Goal: Task Accomplishment & Management: Use online tool/utility

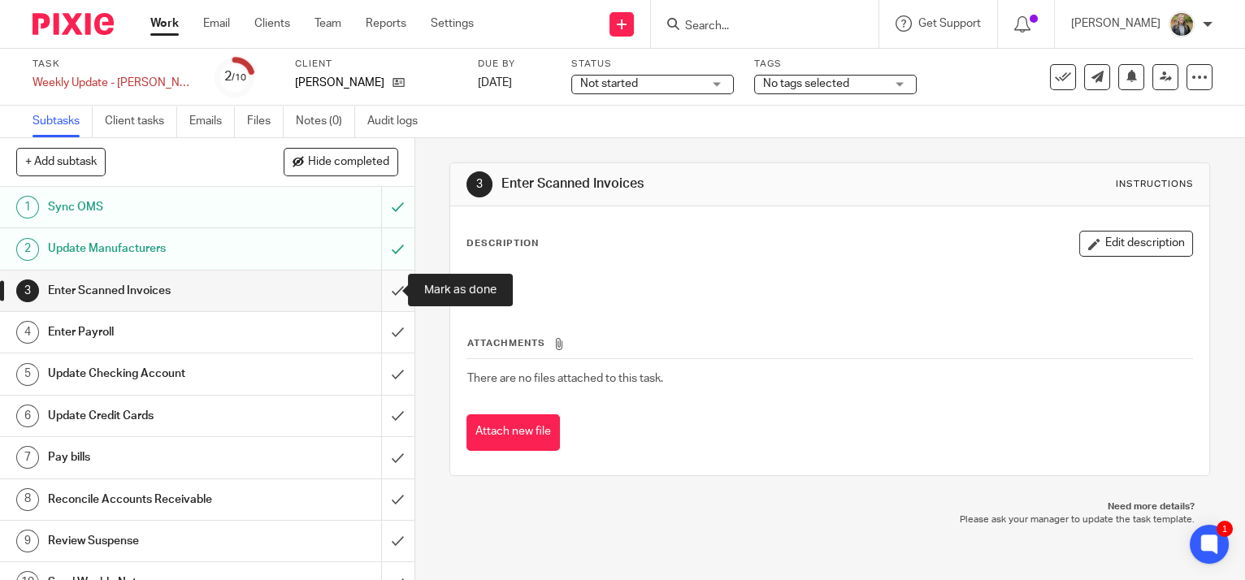
click at [378, 296] on input "submit" at bounding box center [207, 291] width 414 height 41
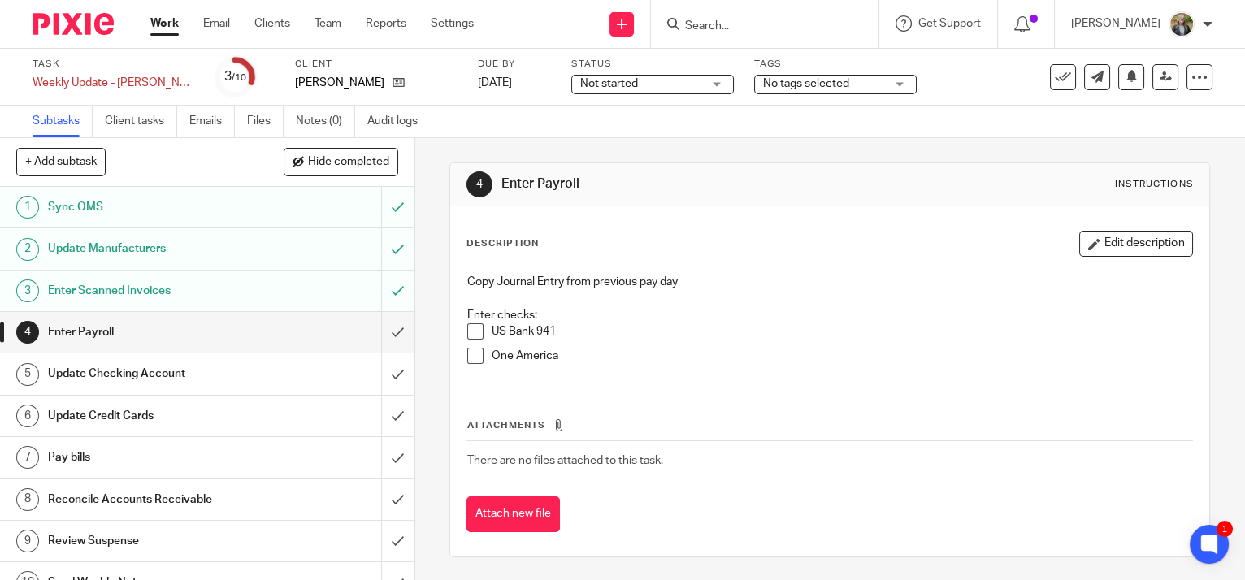
click at [471, 356] on span at bounding box center [475, 356] width 16 height 16
click at [472, 331] on span at bounding box center [475, 331] width 16 height 16
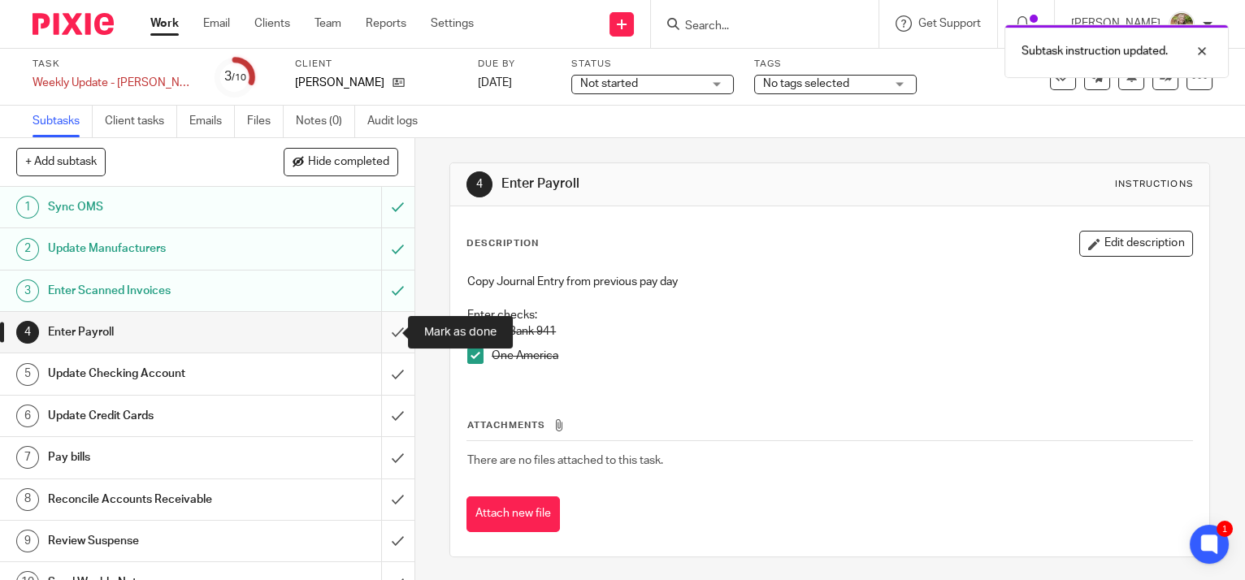
click at [383, 334] on input "submit" at bounding box center [207, 332] width 414 height 41
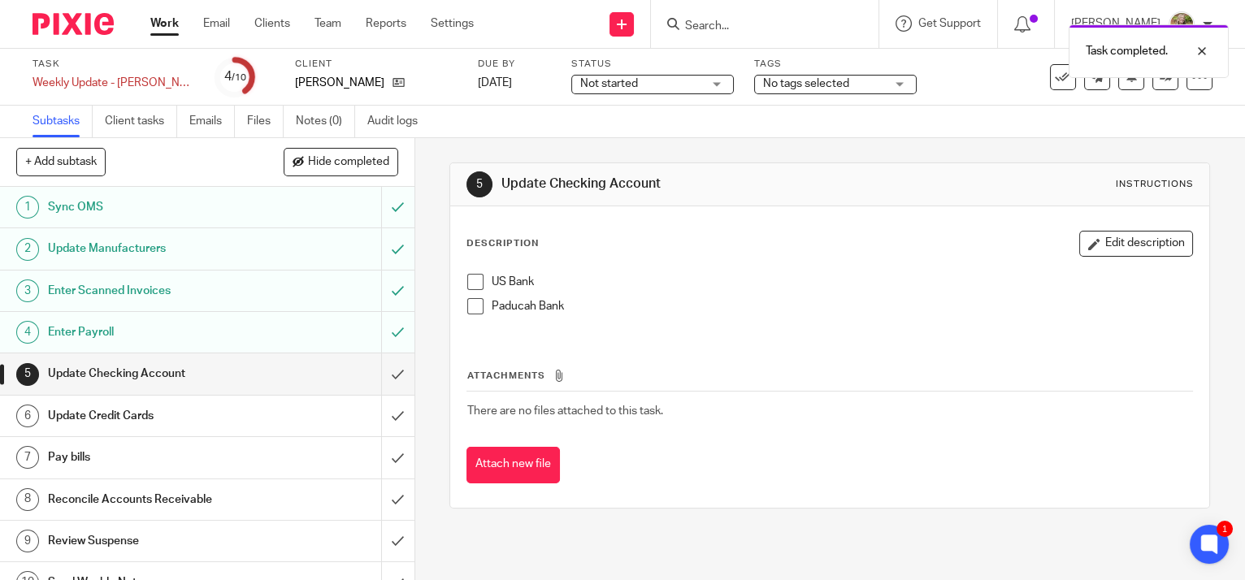
click at [470, 284] on span at bounding box center [475, 282] width 16 height 16
click at [467, 307] on span at bounding box center [475, 306] width 16 height 16
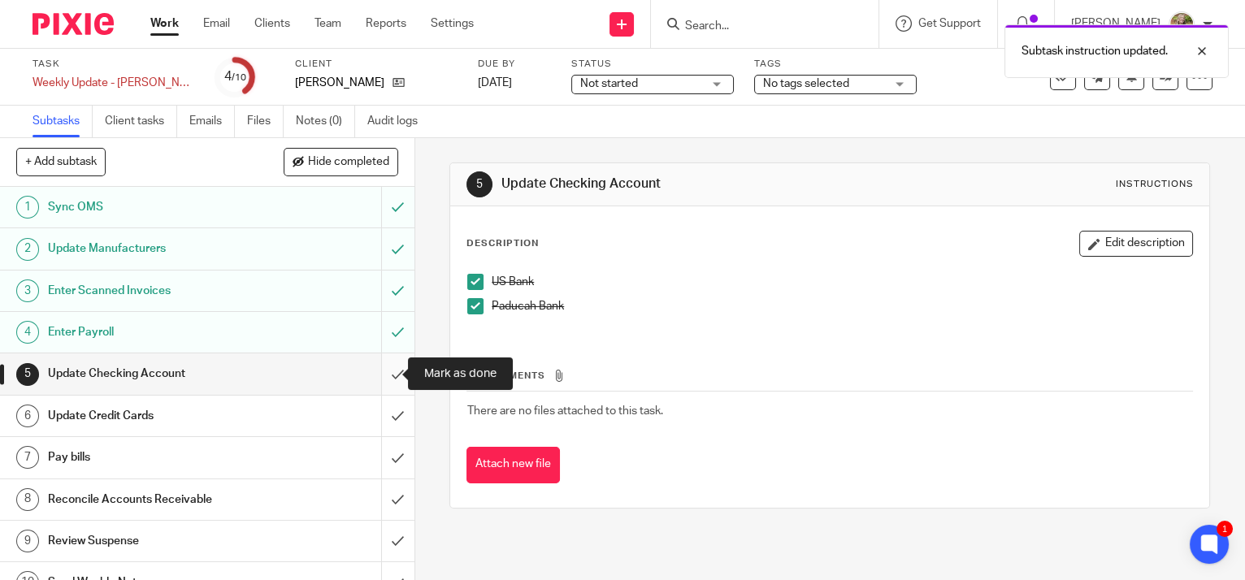
click at [382, 379] on input "submit" at bounding box center [207, 373] width 414 height 41
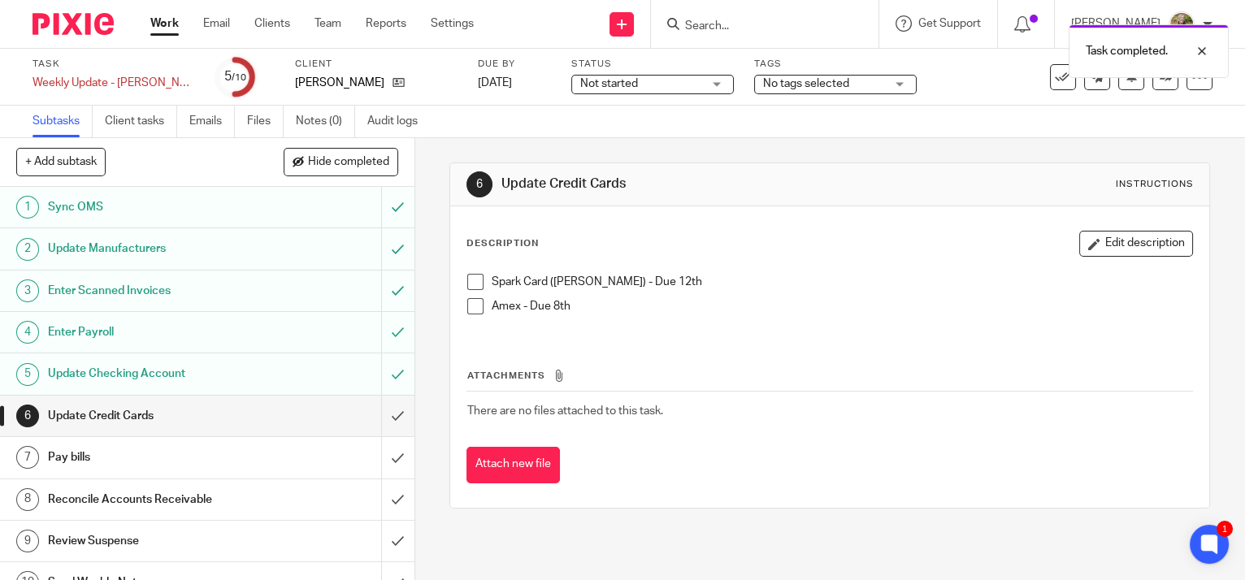
drag, startPoint x: 463, startPoint y: 285, endPoint x: 476, endPoint y: 310, distance: 28.3
click at [467, 286] on span at bounding box center [475, 282] width 16 height 16
click at [476, 310] on span at bounding box center [475, 306] width 16 height 16
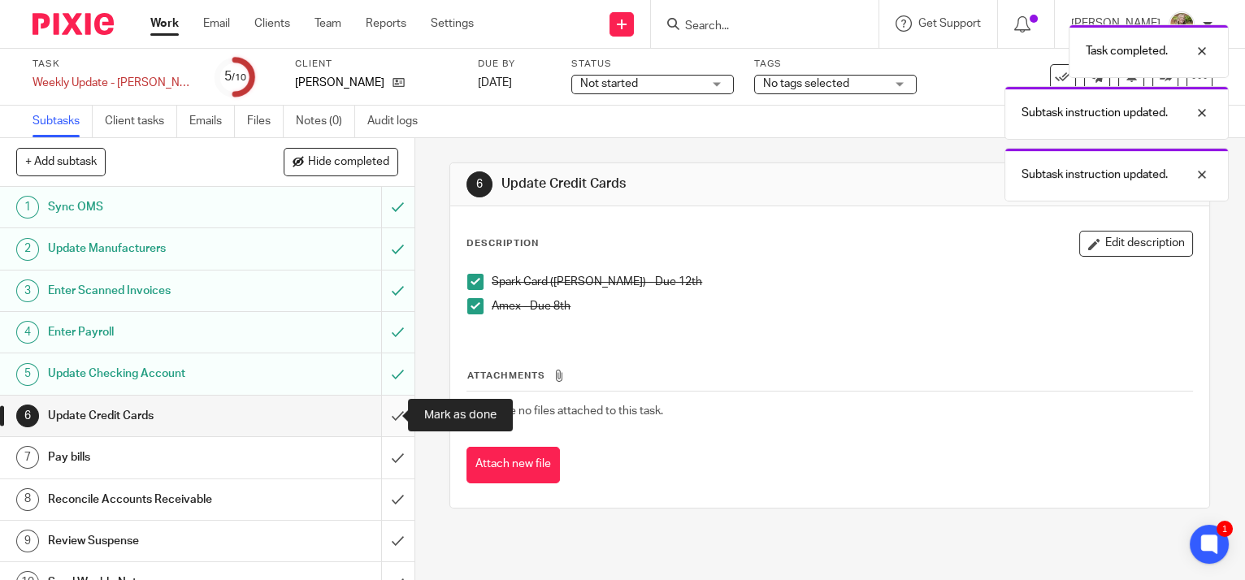
click at [380, 414] on input "submit" at bounding box center [207, 416] width 414 height 41
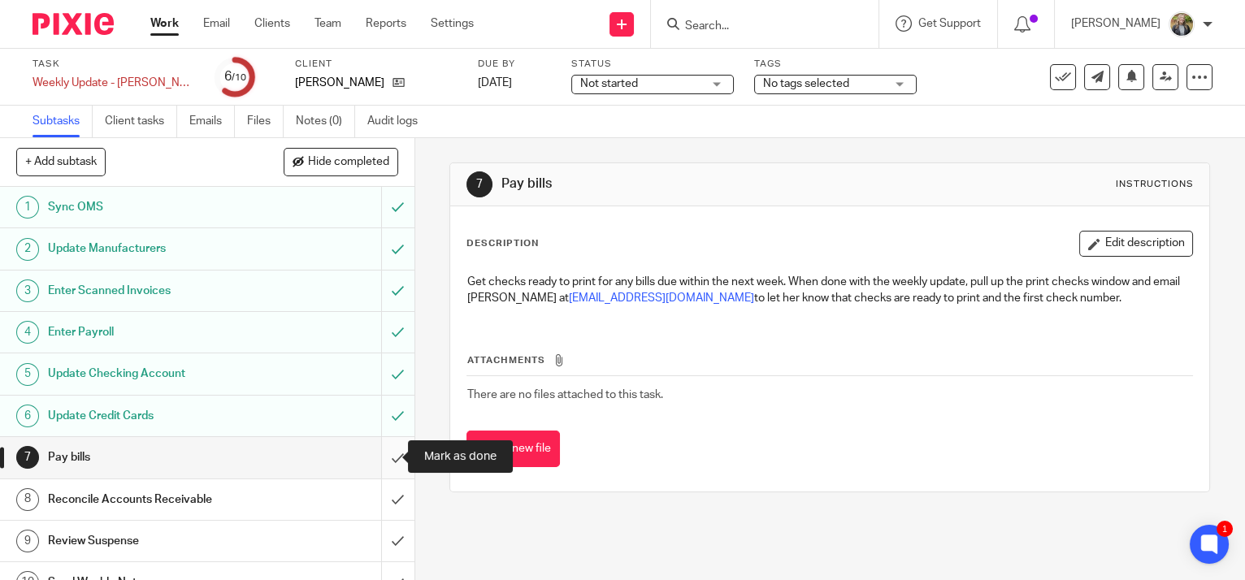
click at [379, 450] on input "submit" at bounding box center [207, 457] width 414 height 41
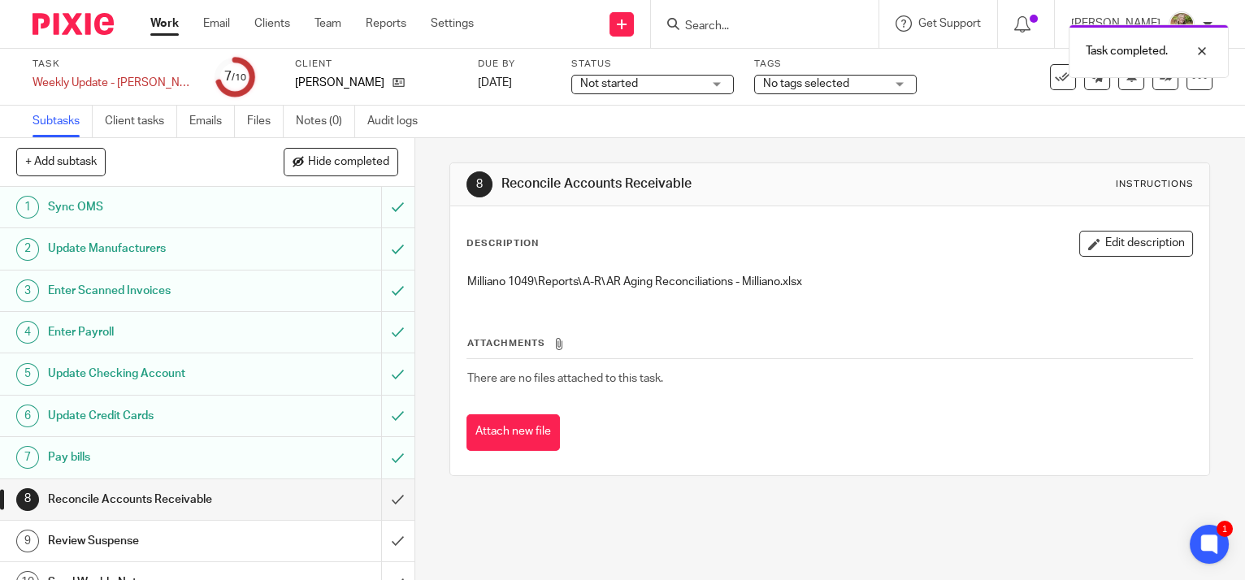
scroll to position [22, 0]
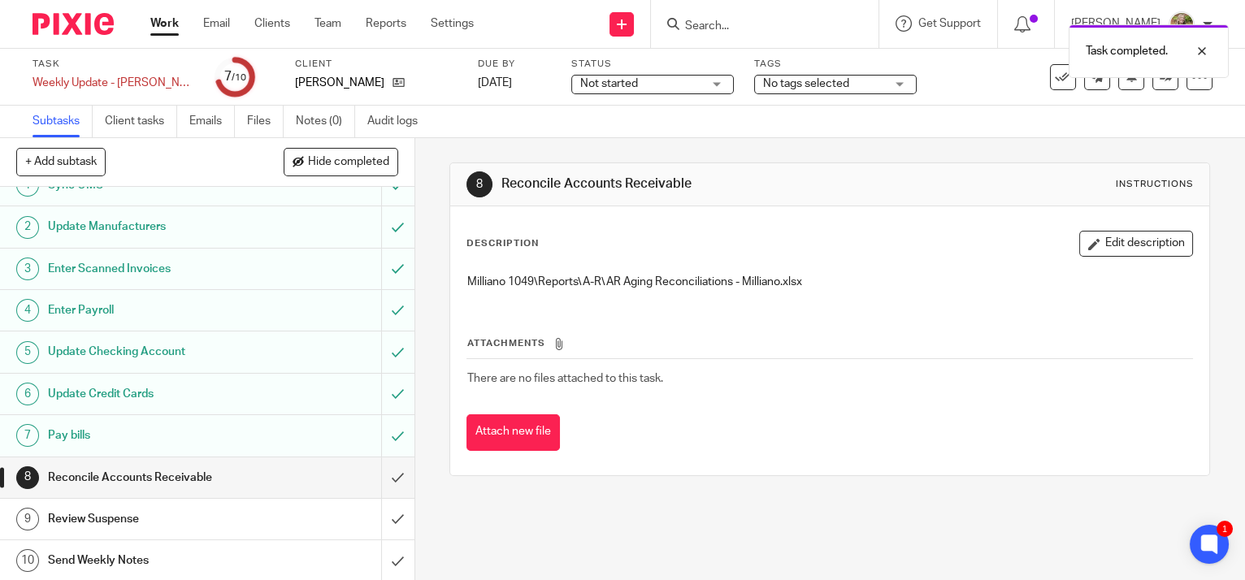
click at [248, 553] on h1 "Send Weekly Notes" at bounding box center [153, 560] width 211 height 24
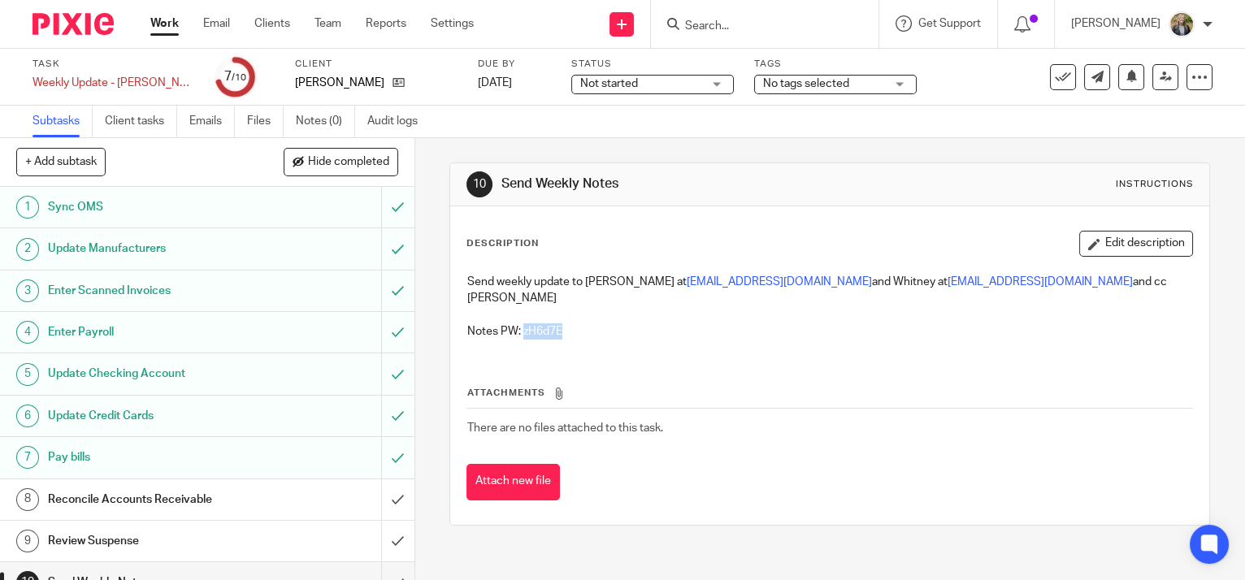
drag, startPoint x: 576, startPoint y: 319, endPoint x: 518, endPoint y: 317, distance: 58.5
click at [518, 323] on p "Notes PW: zH6d7E" at bounding box center [829, 331] width 725 height 16
copy p "zH6d7E"
click at [166, 19] on link "Work" at bounding box center [164, 23] width 28 height 16
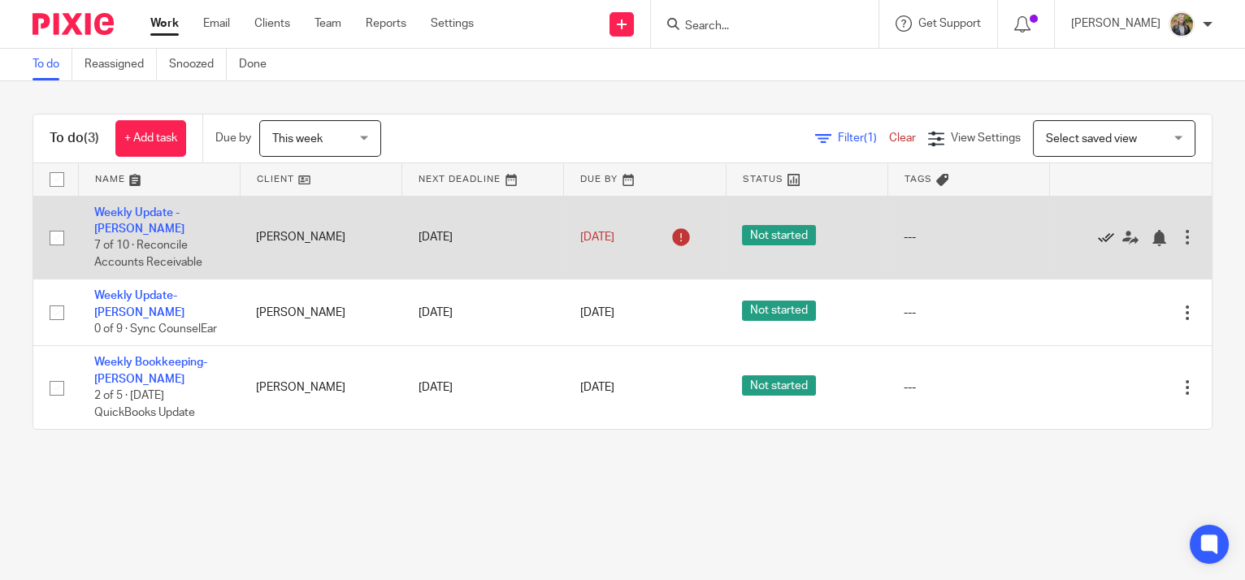
click at [1098, 235] on icon at bounding box center [1106, 238] width 16 height 16
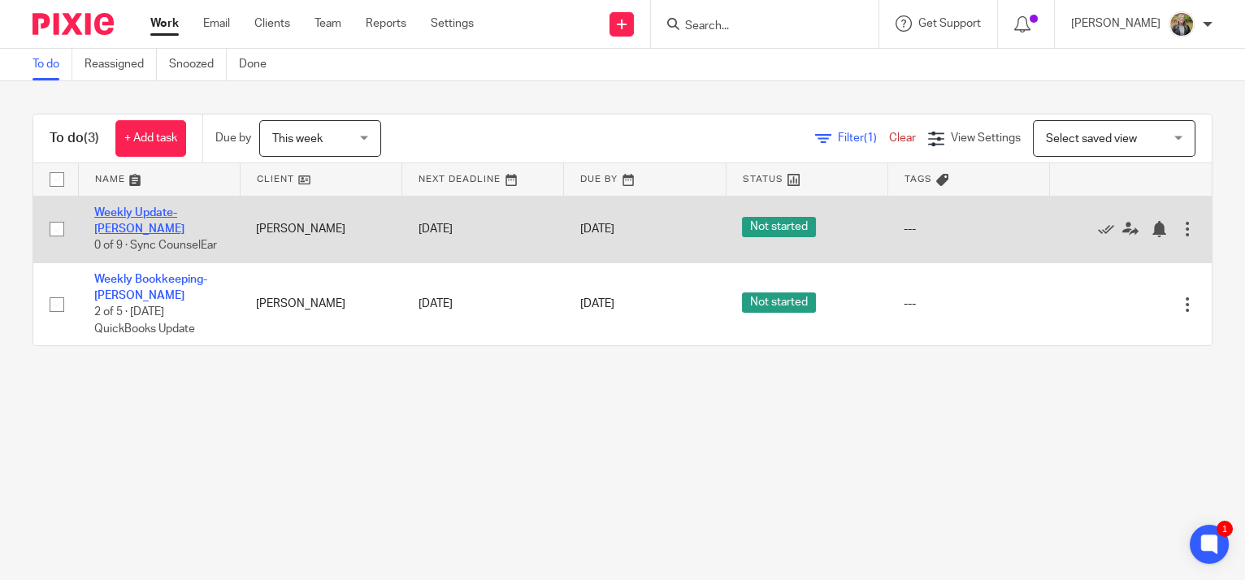
click at [141, 213] on link "Weekly Update- [PERSON_NAME]" at bounding box center [139, 221] width 90 height 28
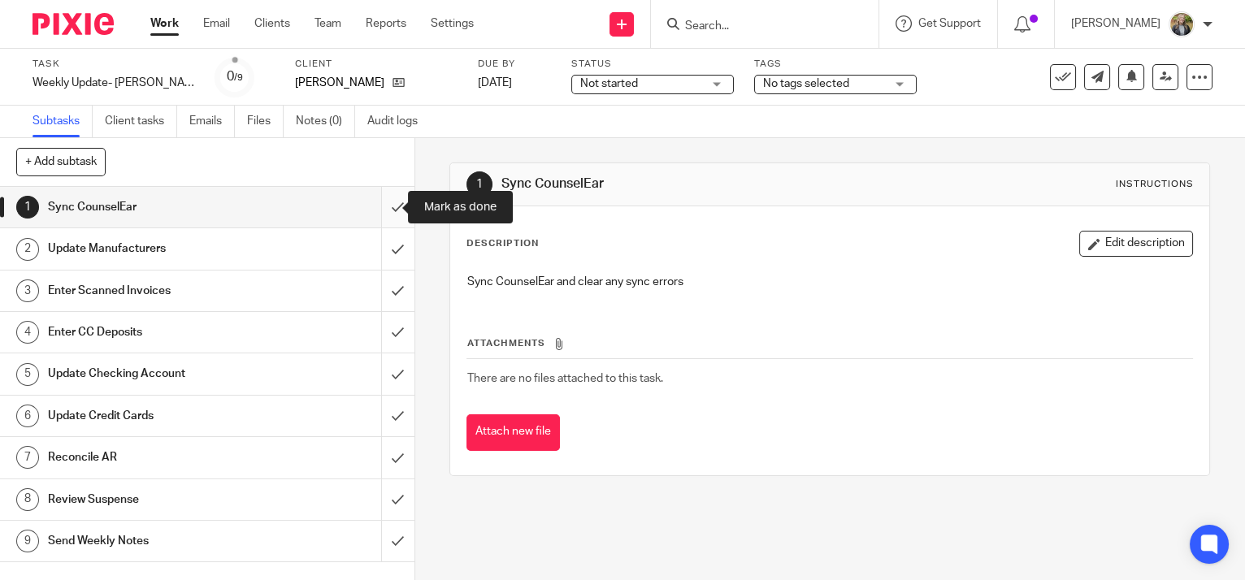
click at [383, 214] on input "submit" at bounding box center [207, 207] width 414 height 41
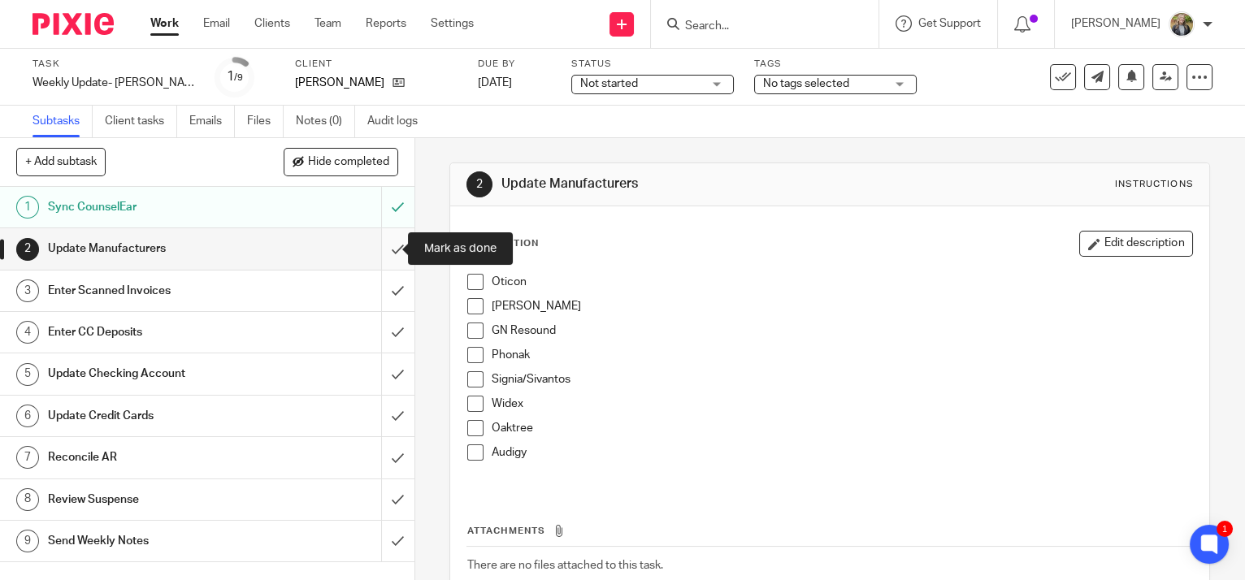
click at [392, 244] on input "submit" at bounding box center [207, 248] width 414 height 41
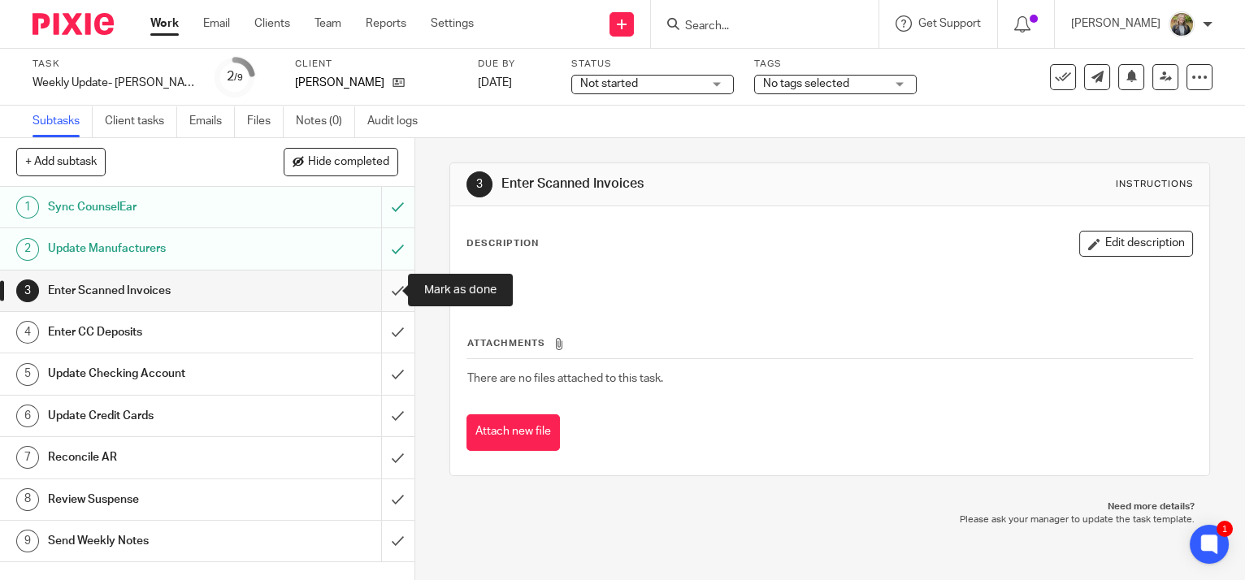
click at [386, 294] on input "submit" at bounding box center [207, 291] width 414 height 41
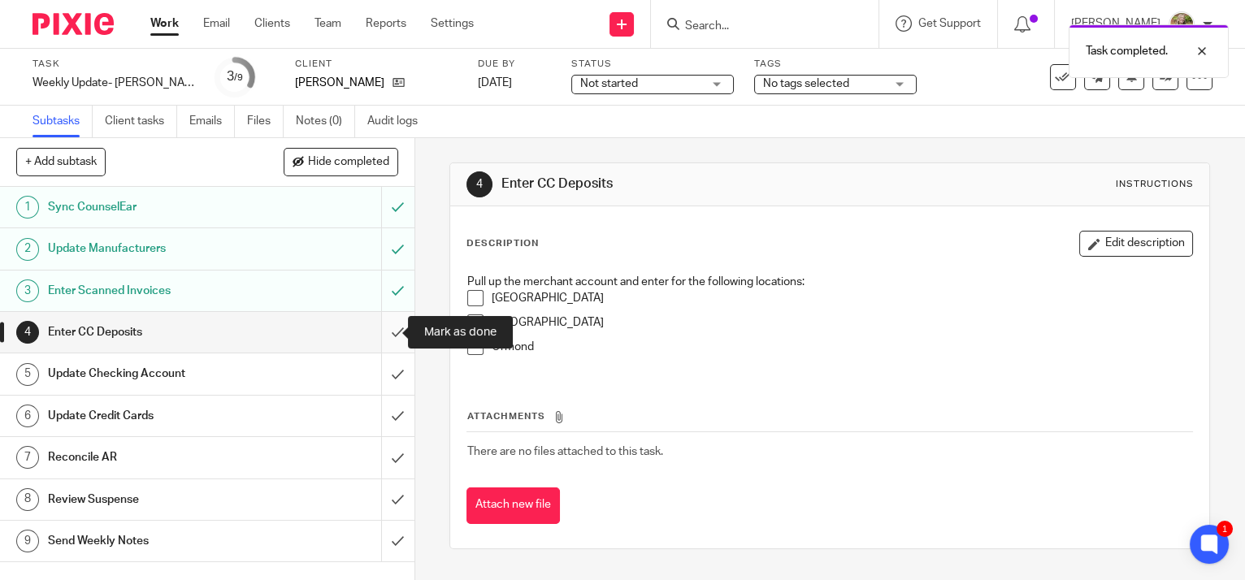
click at [378, 331] on input "submit" at bounding box center [207, 332] width 414 height 41
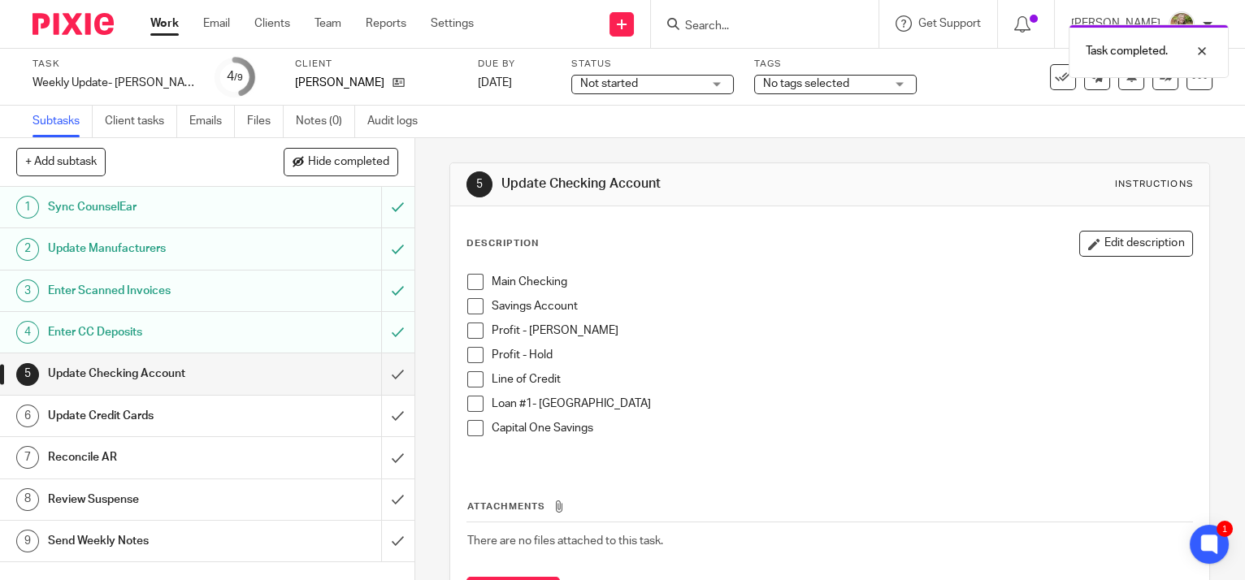
click at [470, 285] on span at bounding box center [475, 282] width 16 height 16
drag, startPoint x: 469, startPoint y: 307, endPoint x: 470, endPoint y: 327, distance: 19.5
click at [469, 308] on span at bounding box center [475, 306] width 16 height 16
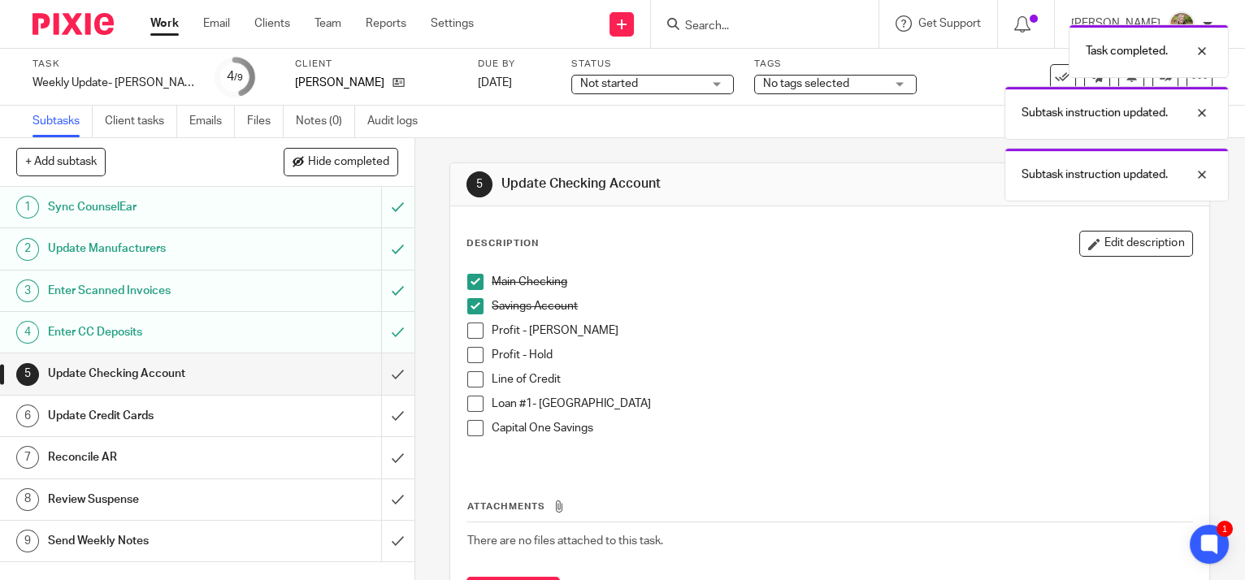
click at [475, 350] on span at bounding box center [475, 355] width 16 height 16
click at [467, 373] on span at bounding box center [475, 379] width 16 height 16
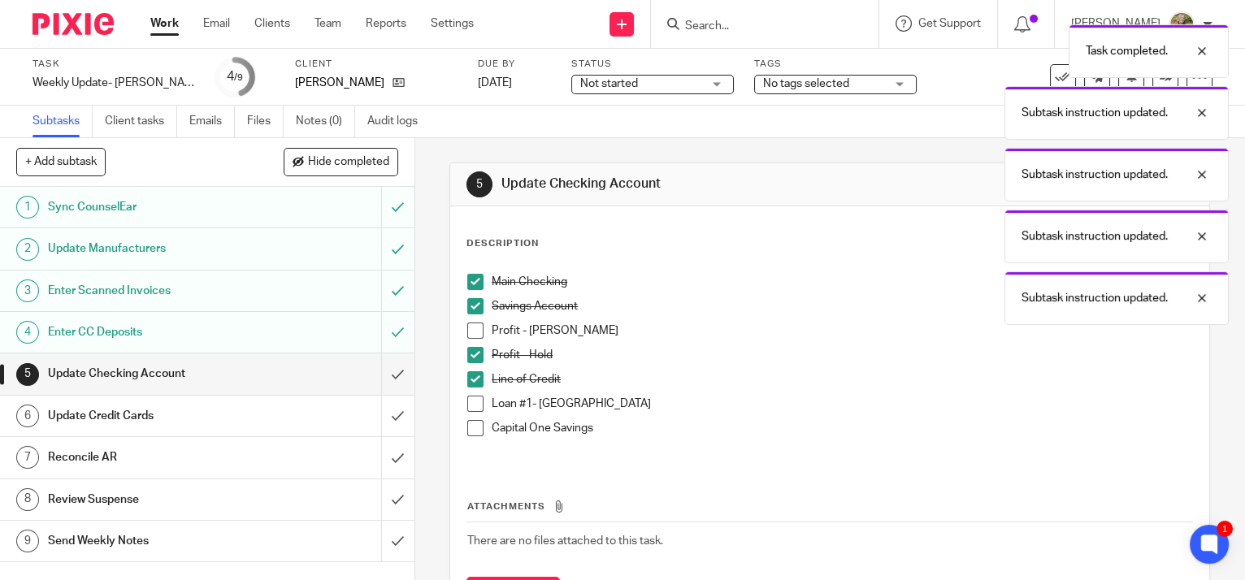
click at [467, 323] on span at bounding box center [475, 331] width 16 height 16
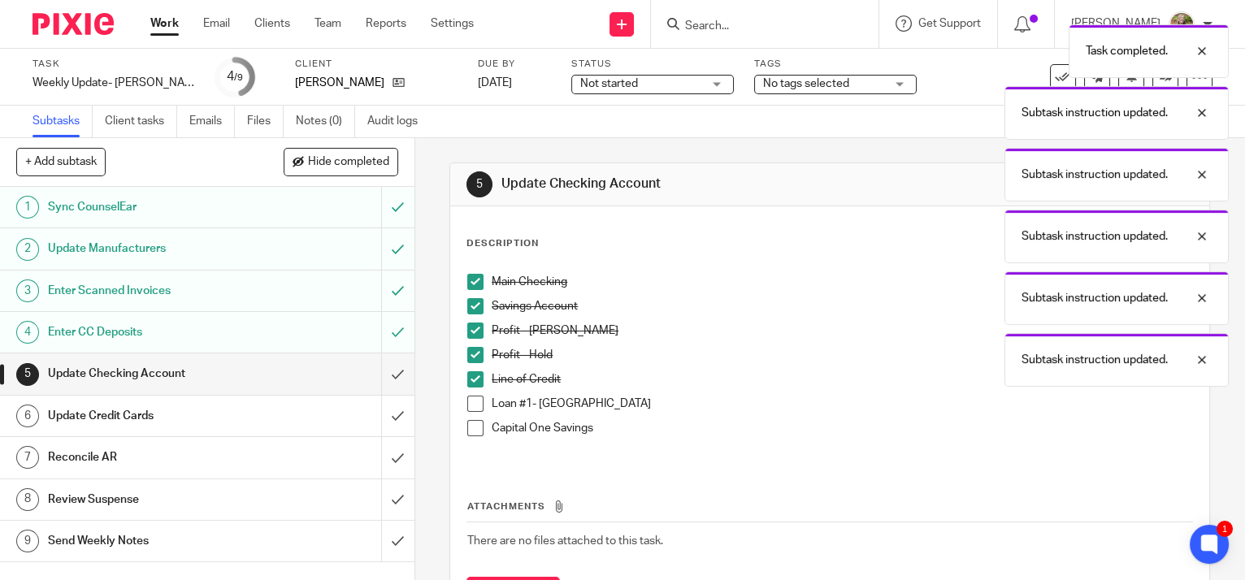
click at [467, 403] on span at bounding box center [475, 404] width 16 height 16
click at [383, 372] on input "submit" at bounding box center [207, 373] width 414 height 41
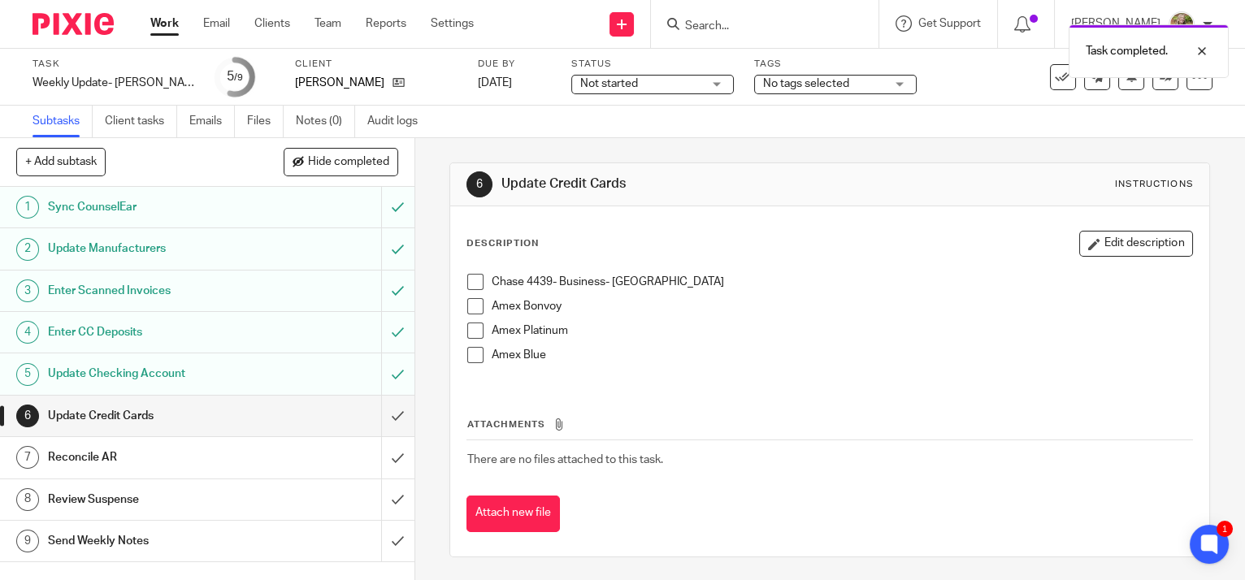
click at [467, 279] on span at bounding box center [475, 282] width 16 height 16
